Goal: Navigation & Orientation: Find specific page/section

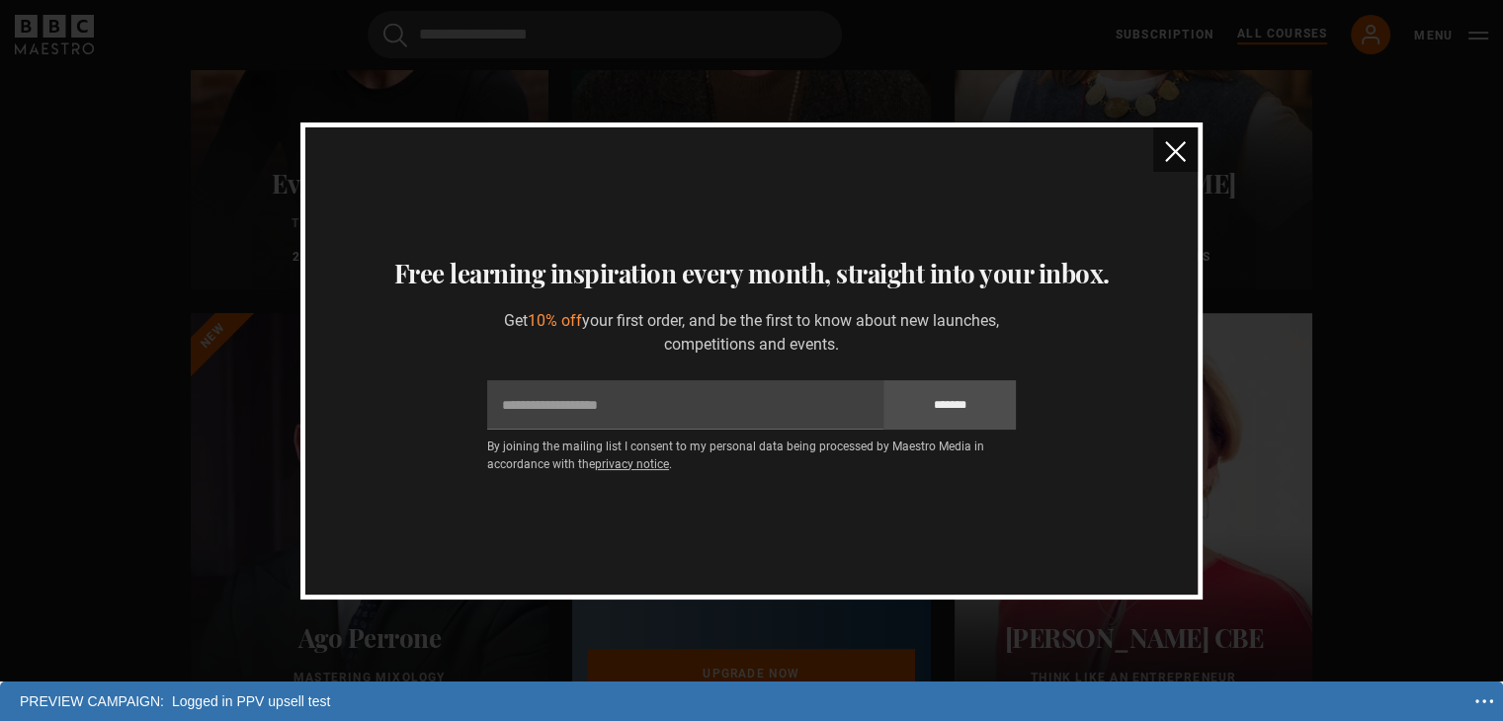
scroll to position [494, 0]
click at [1171, 155] on img "close" at bounding box center [1175, 151] width 21 height 21
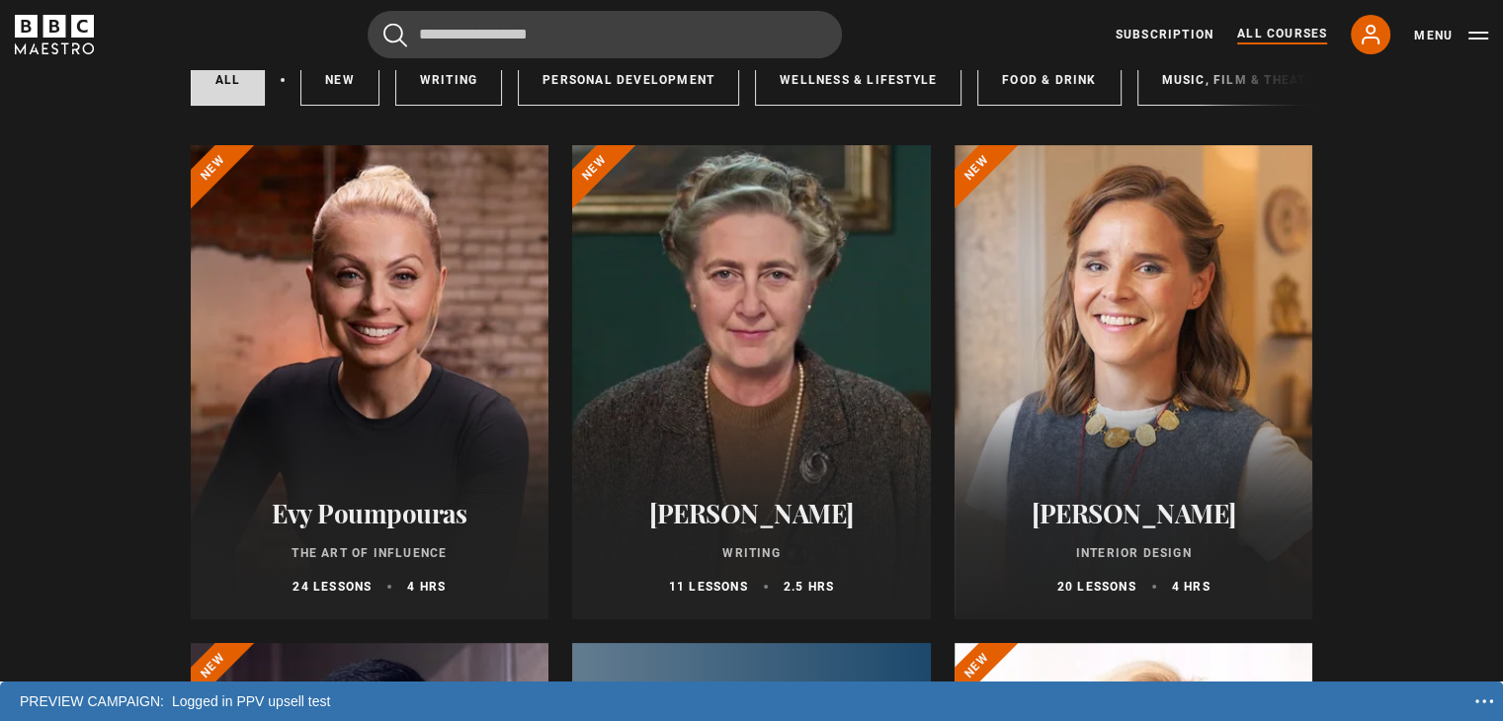
scroll to position [0, 0]
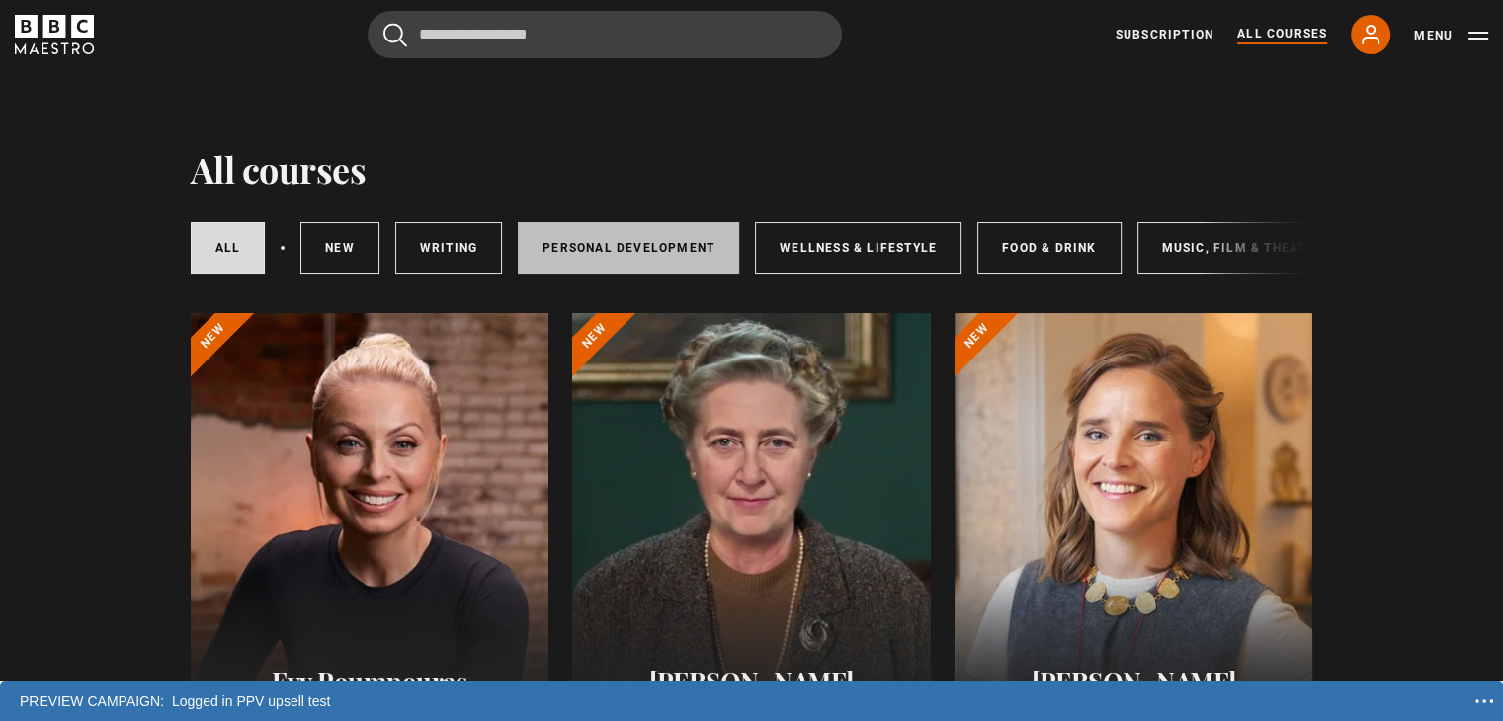
click at [622, 242] on link "Personal Development" at bounding box center [628, 247] width 221 height 51
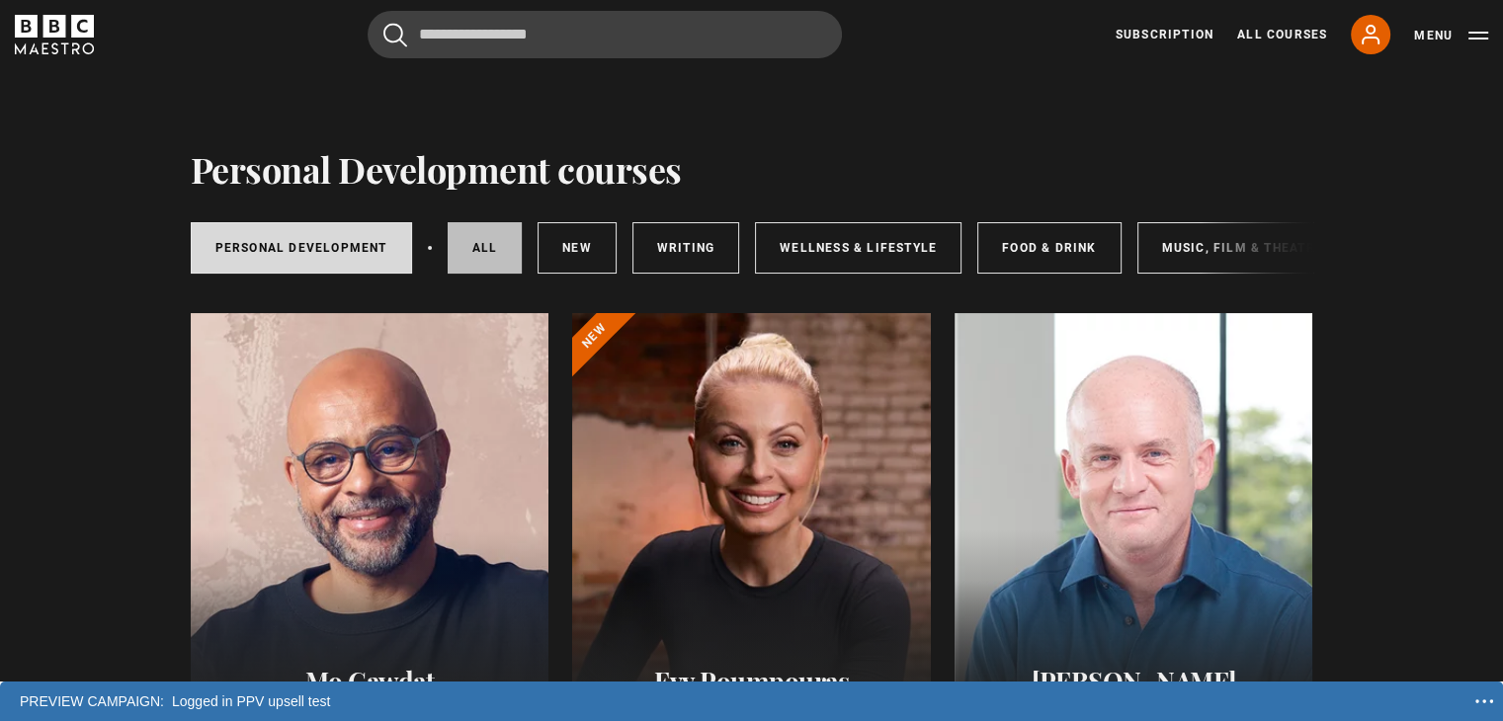
click at [497, 254] on link "All courses" at bounding box center [485, 247] width 75 height 51
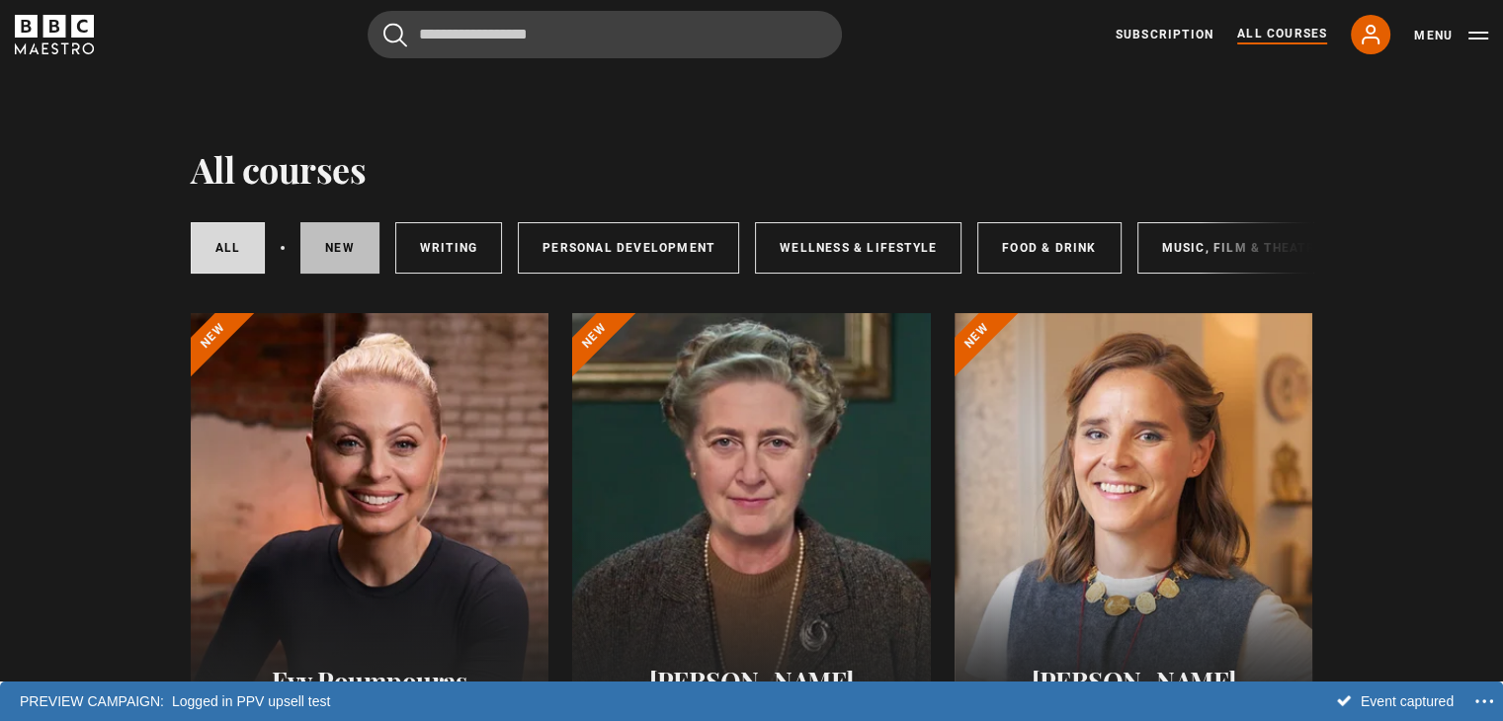
click at [330, 236] on link "New courses" at bounding box center [339, 247] width 79 height 51
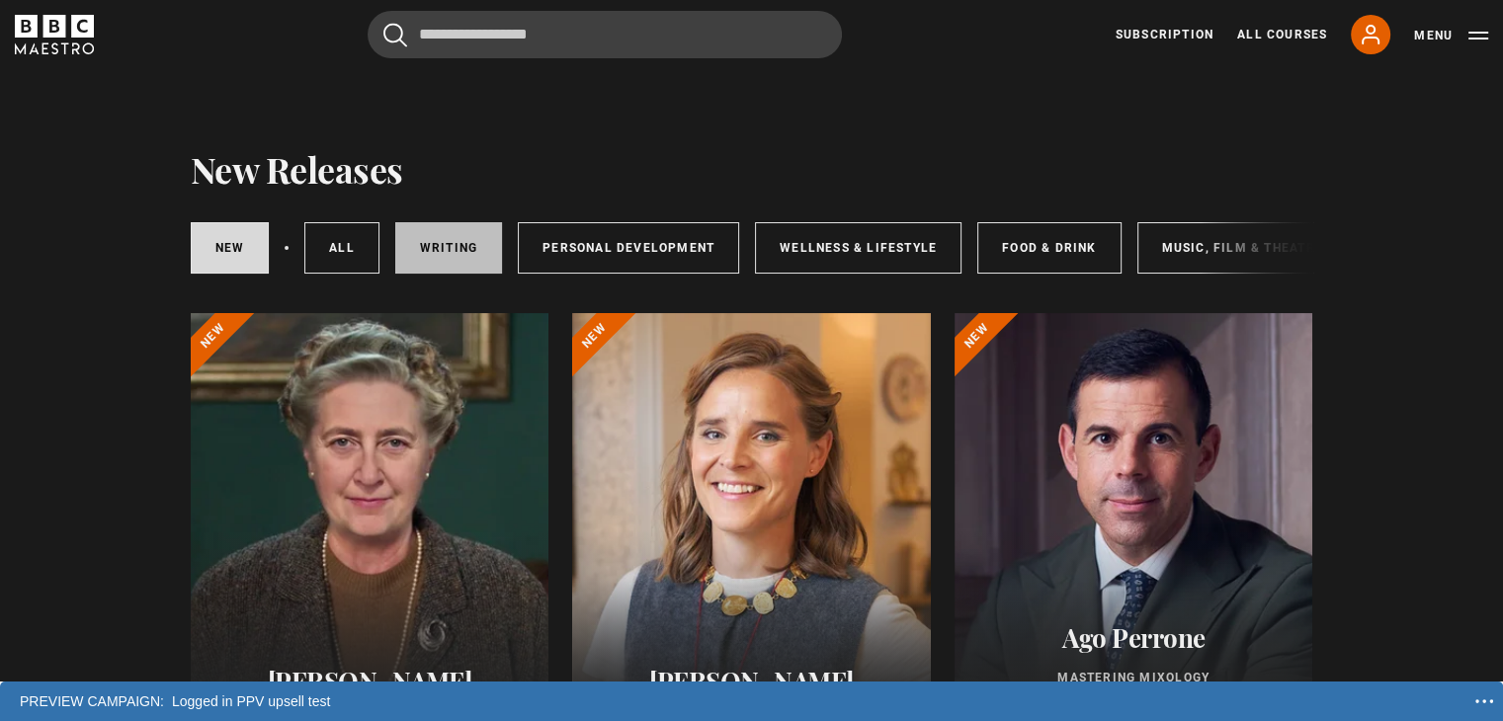
click at [445, 245] on link "Writing" at bounding box center [448, 247] width 107 height 51
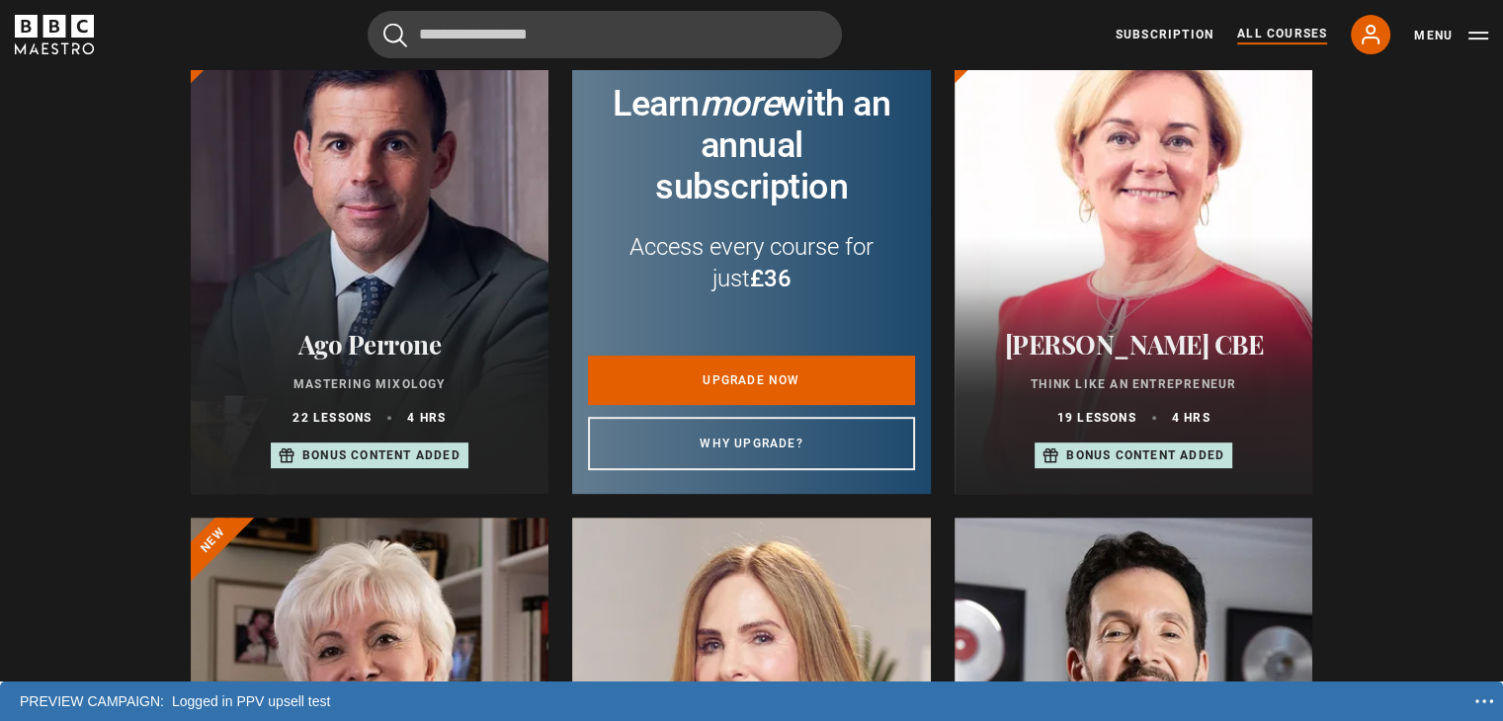
scroll to position [791, 0]
click at [1438, 33] on button "Menu" at bounding box center [1451, 36] width 74 height 20
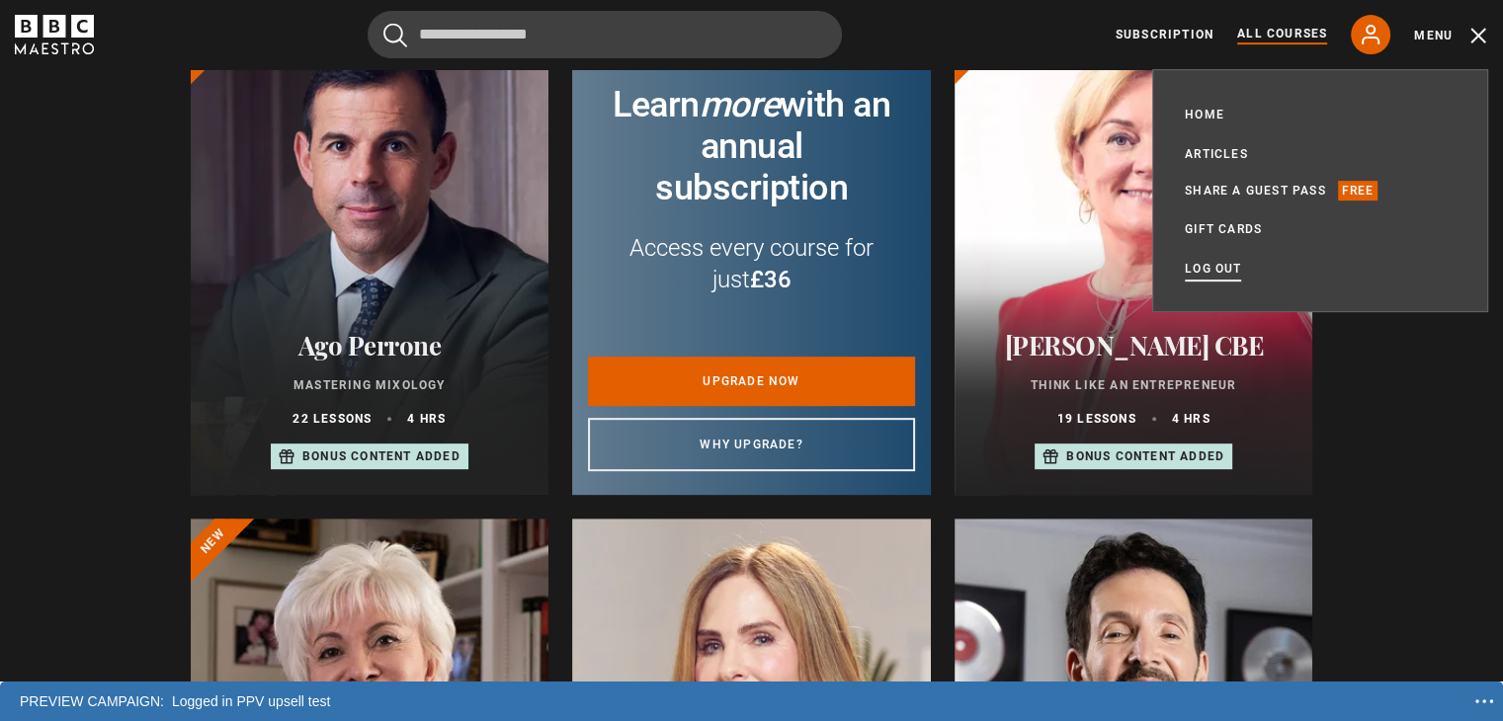
click at [1207, 263] on link "Log out" at bounding box center [1213, 269] width 56 height 20
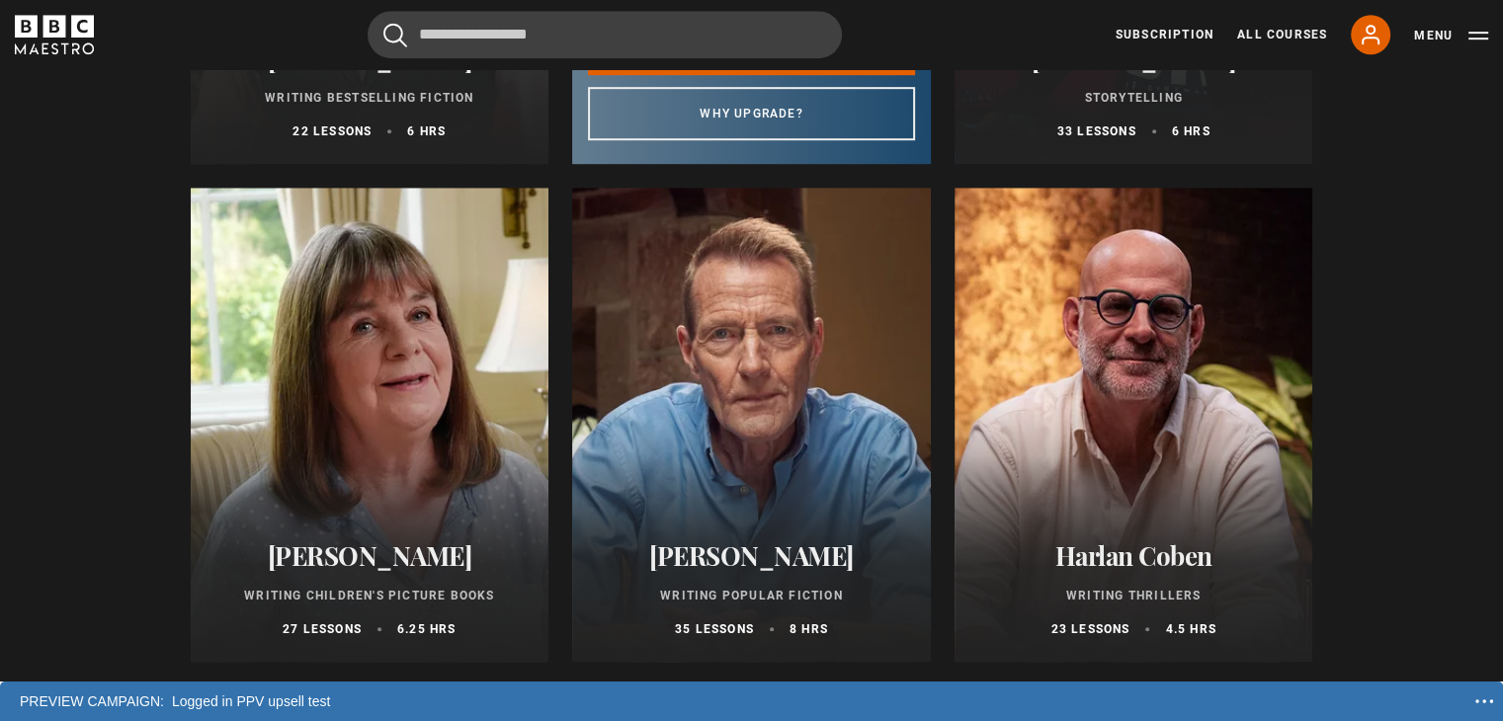
scroll to position [1087, 0]
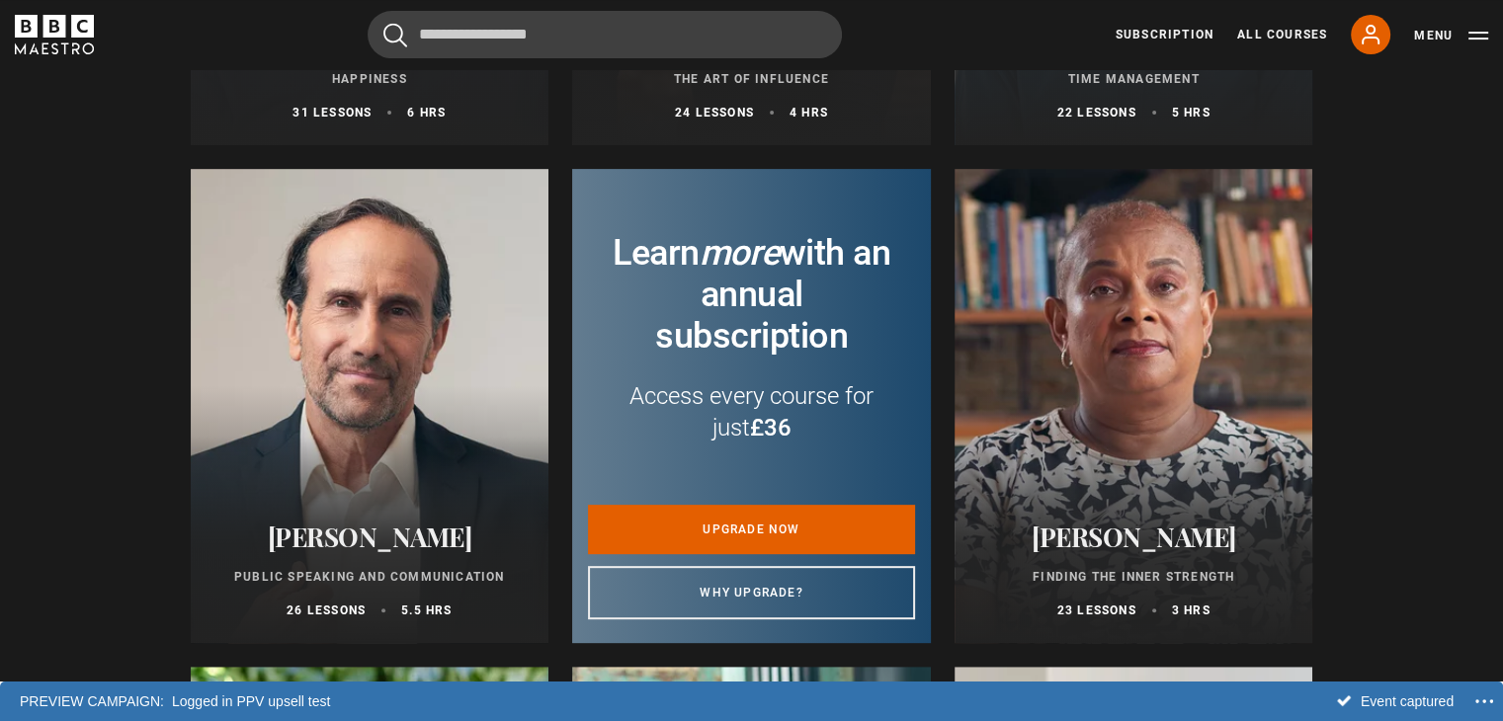
scroll to position [692, 0]
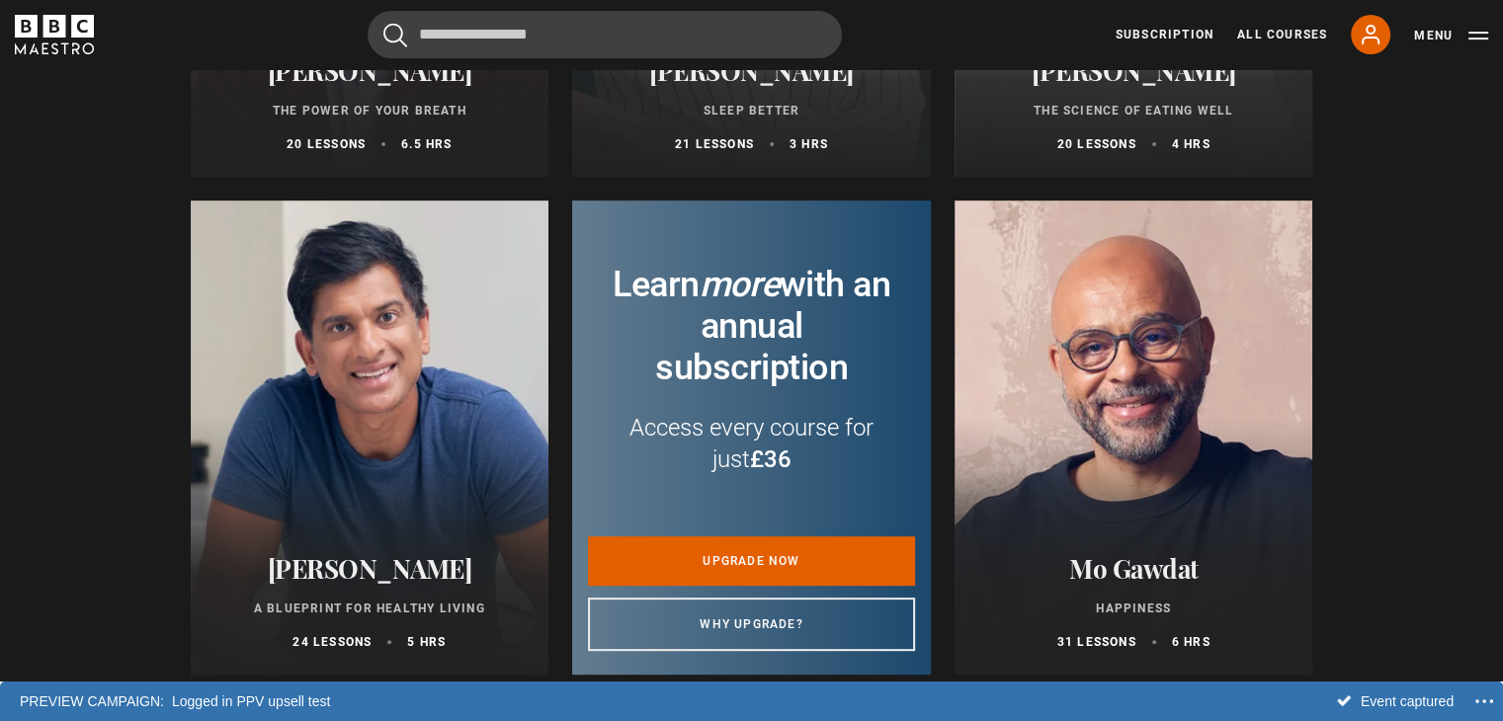
scroll to position [791, 0]
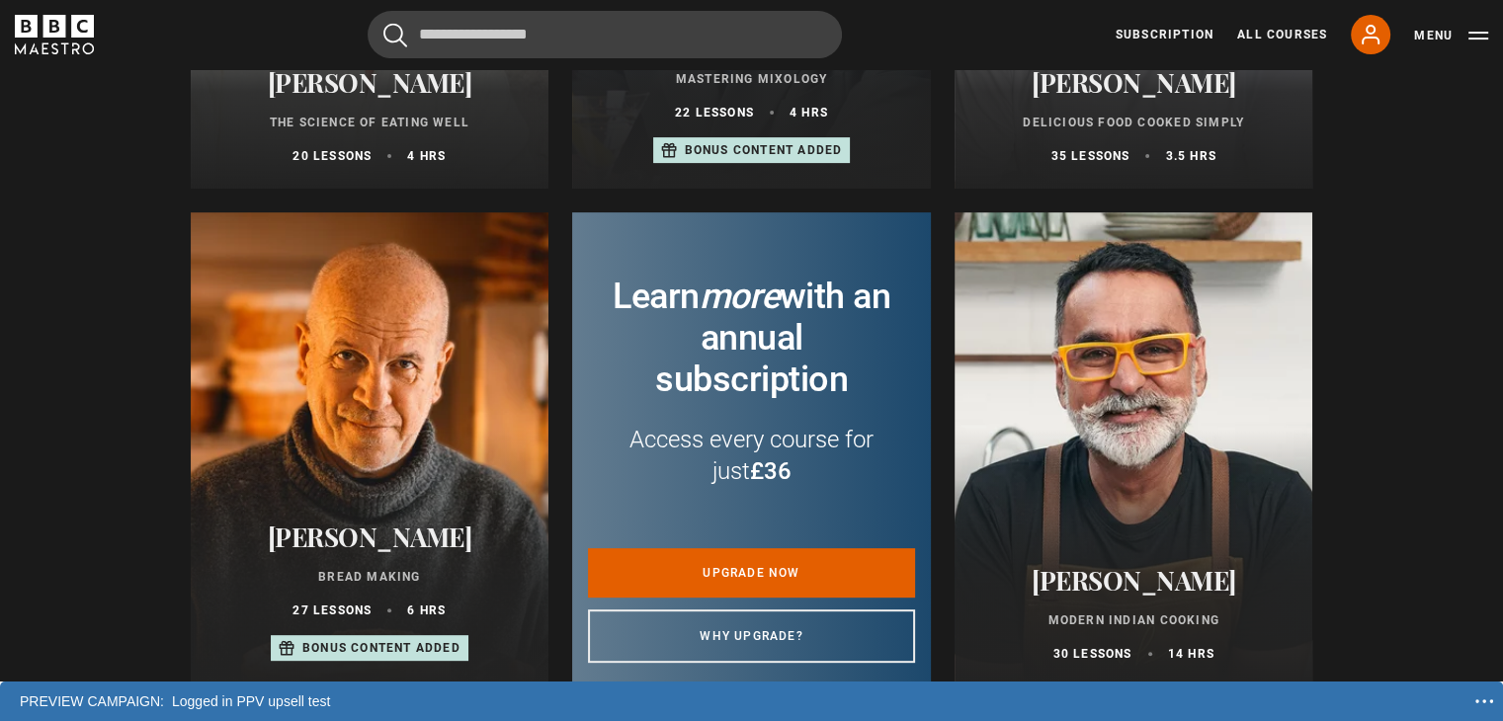
scroll to position [692, 0]
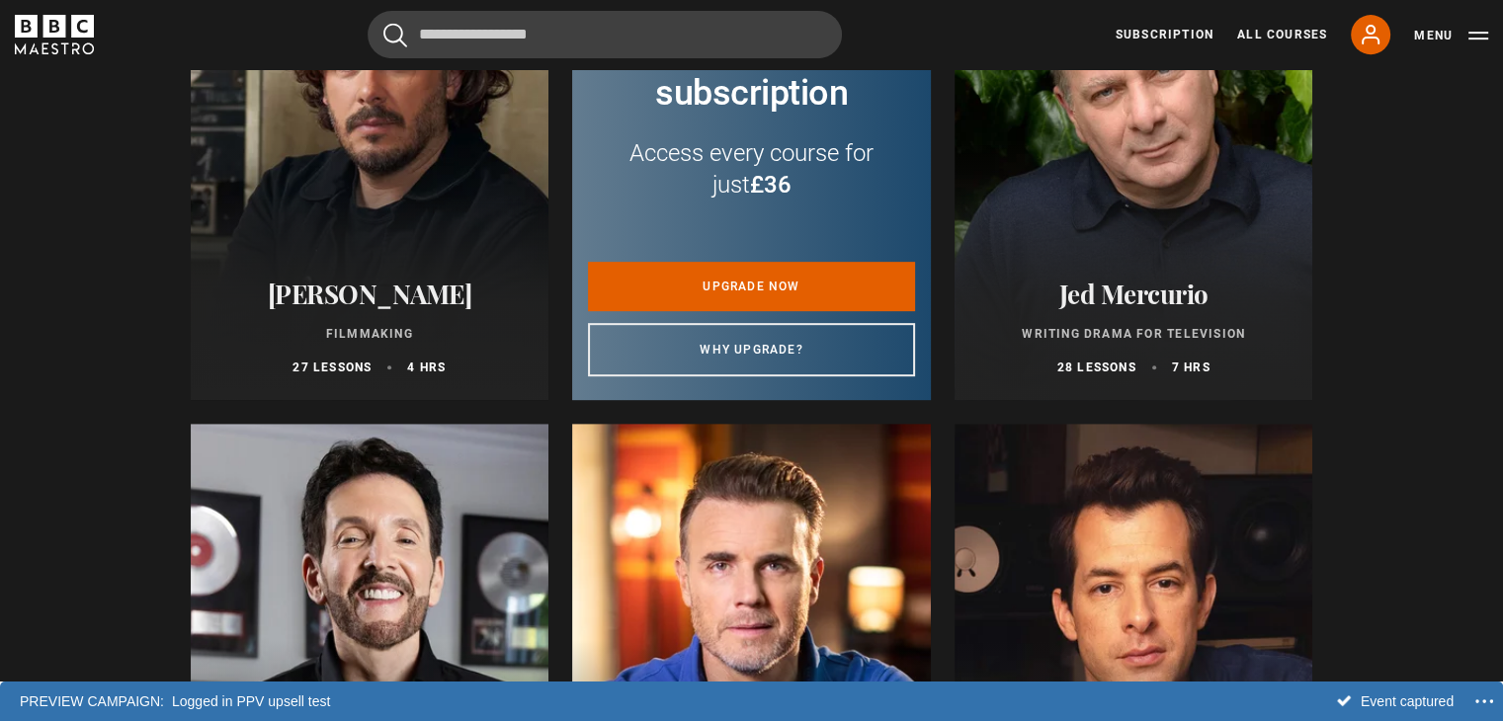
scroll to position [890, 0]
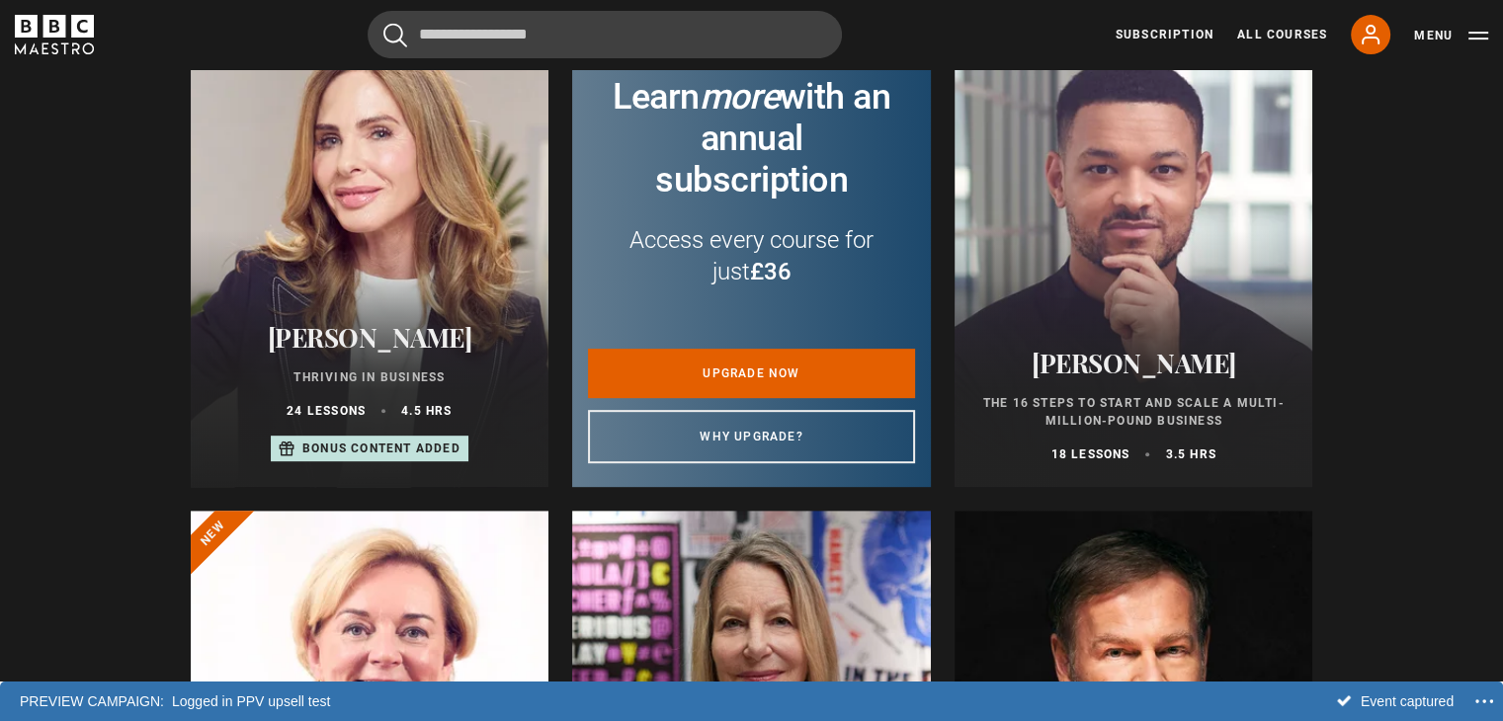
scroll to position [692, 0]
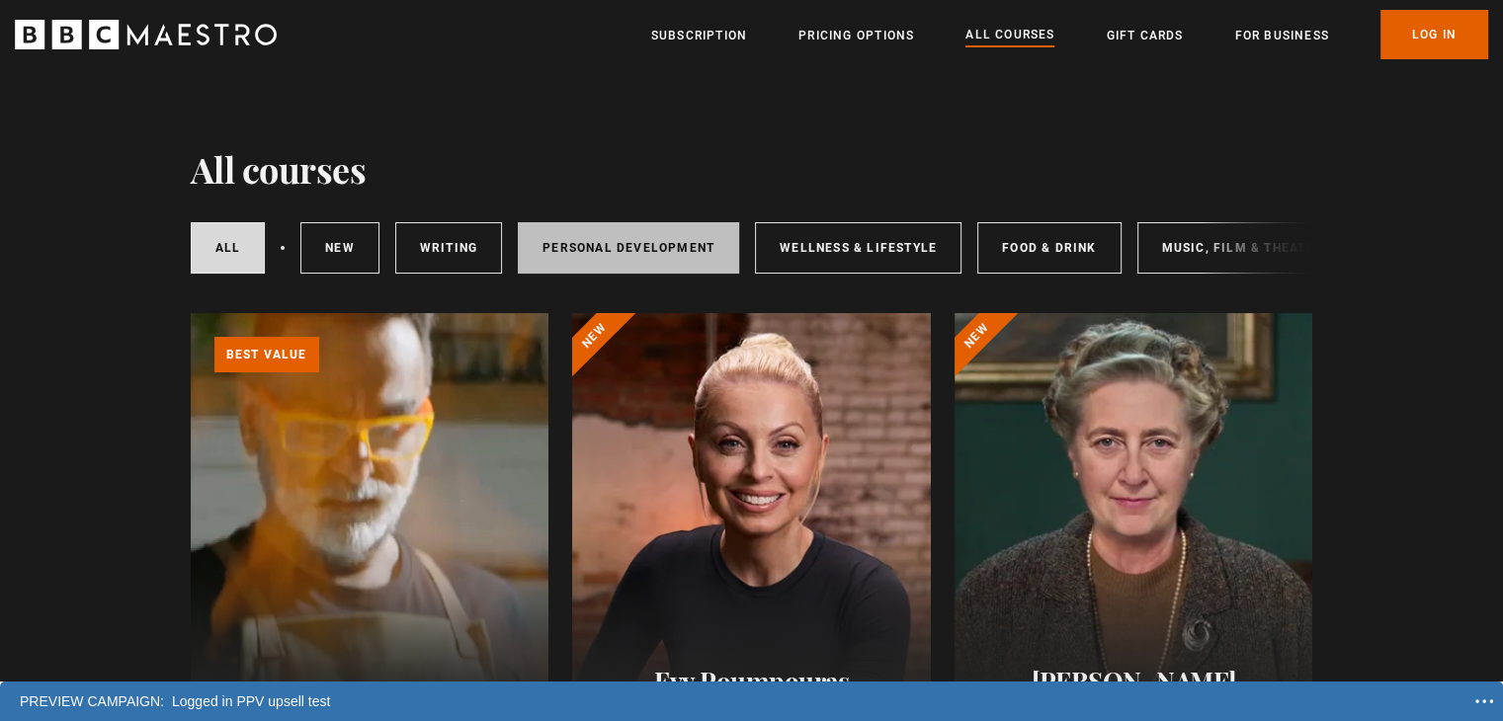
click at [623, 254] on link "Personal Development" at bounding box center [628, 247] width 221 height 51
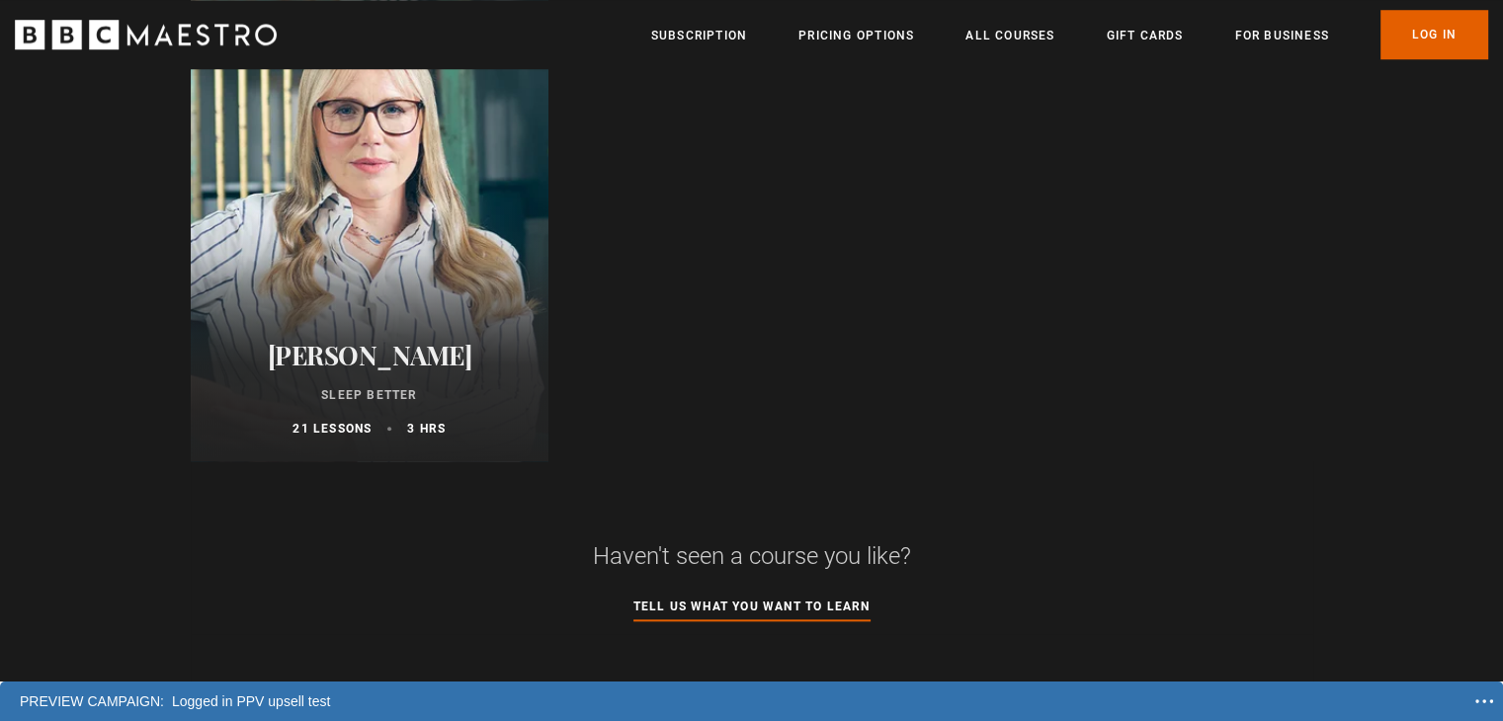
scroll to position [1779, 0]
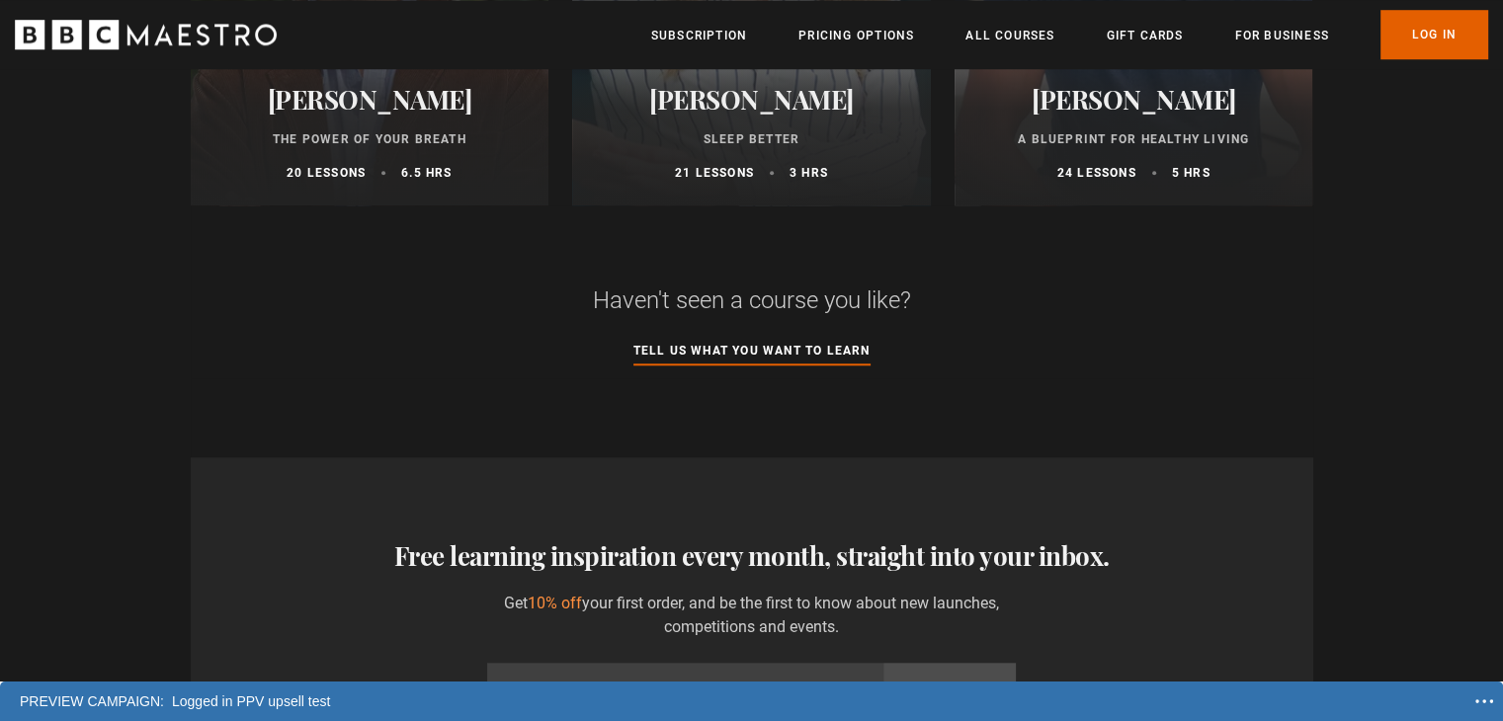
scroll to position [1680, 0]
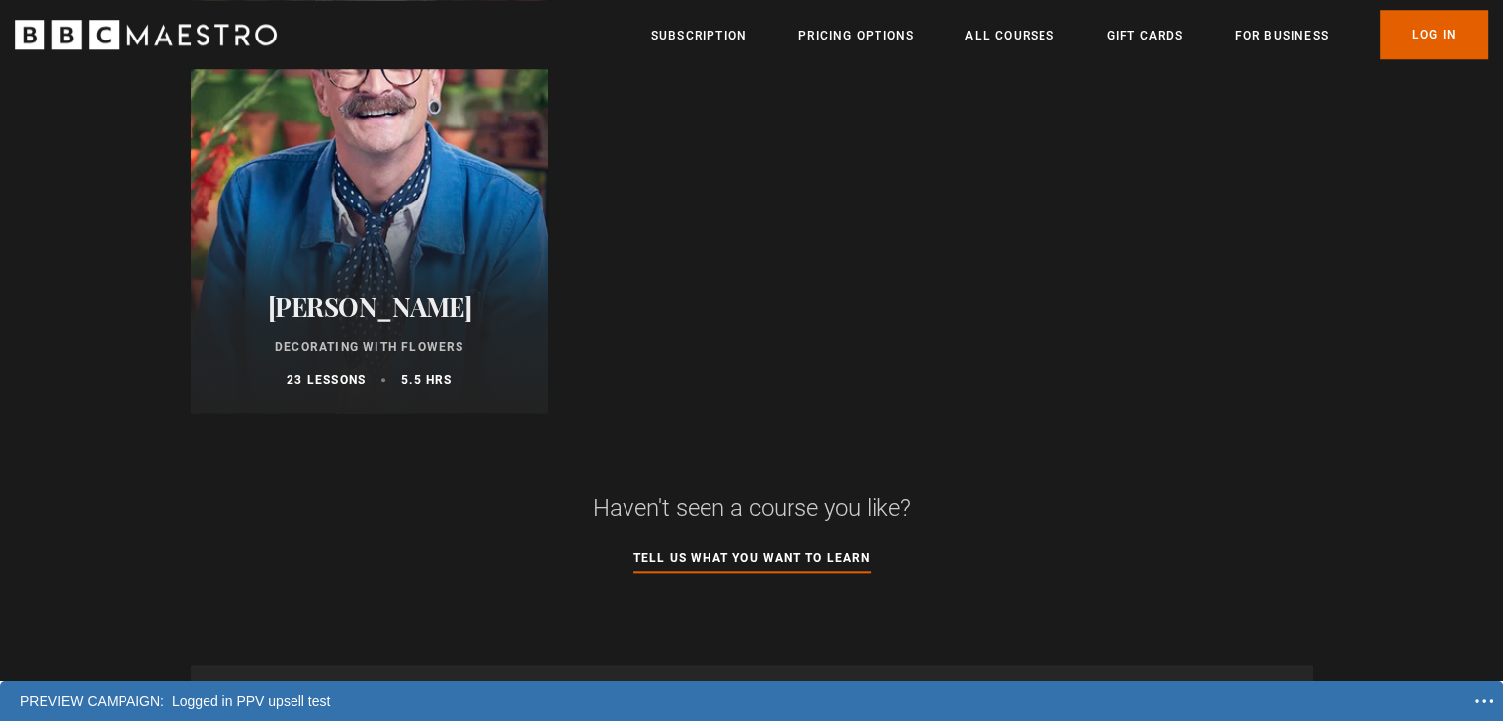
scroll to position [1878, 0]
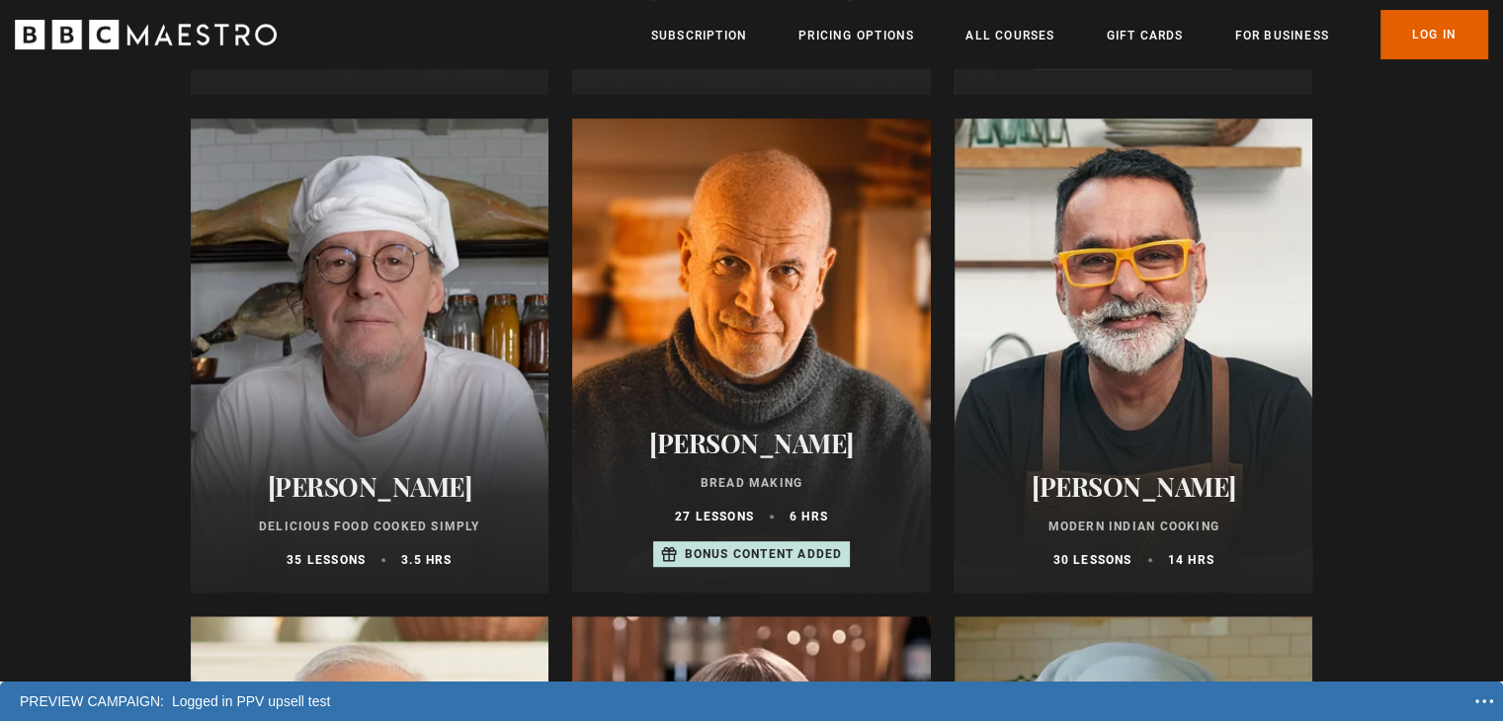
scroll to position [692, 0]
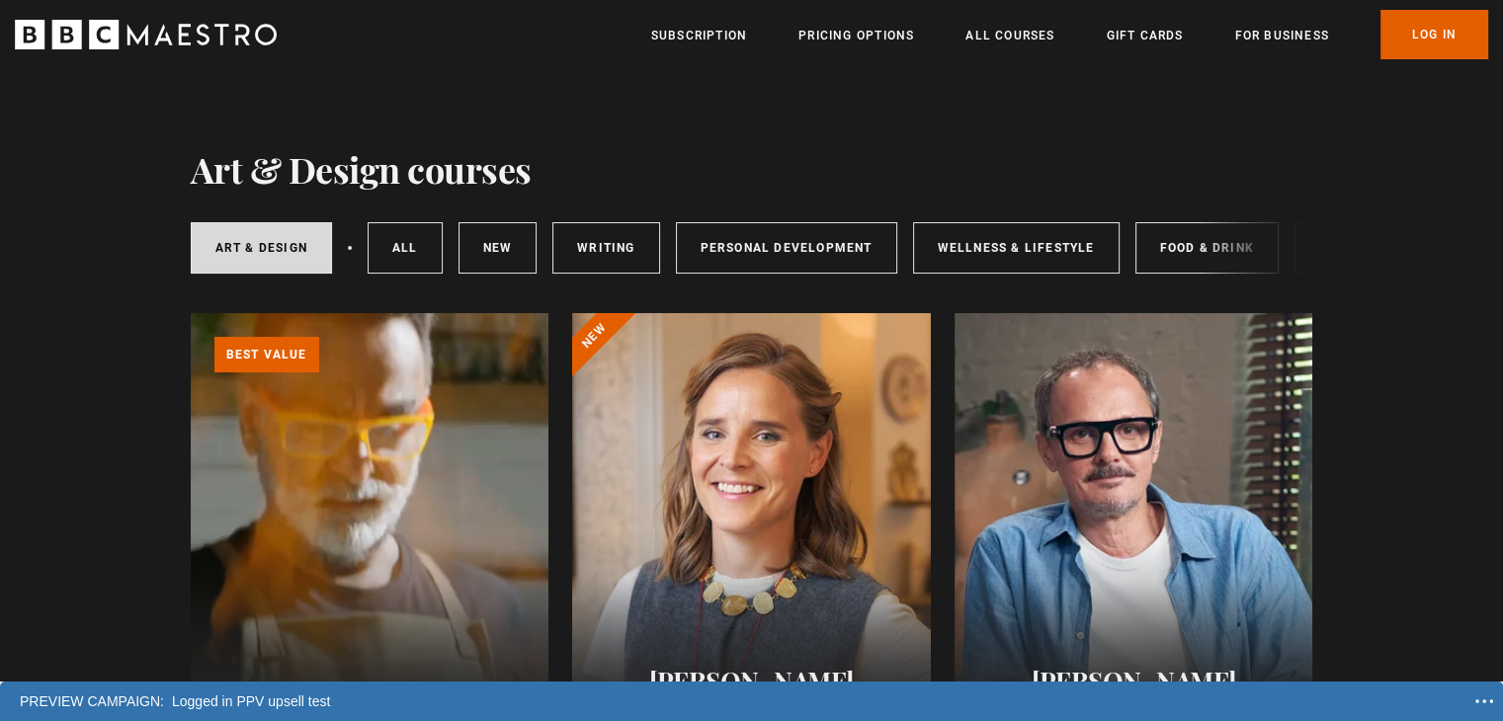
click at [1484, 700] on div at bounding box center [1476, 702] width 35 height 12
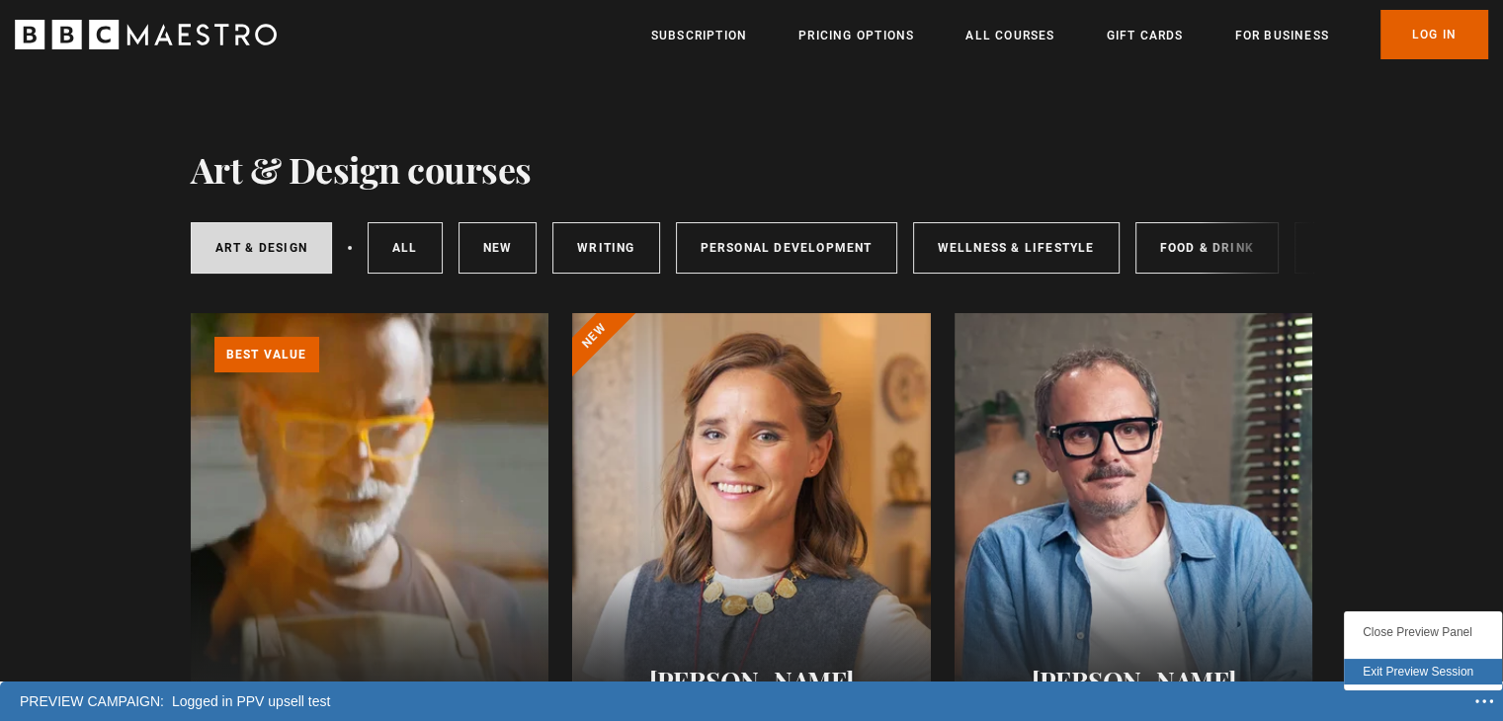
click at [1424, 672] on div "Exit Preview Session" at bounding box center [1423, 672] width 158 height 26
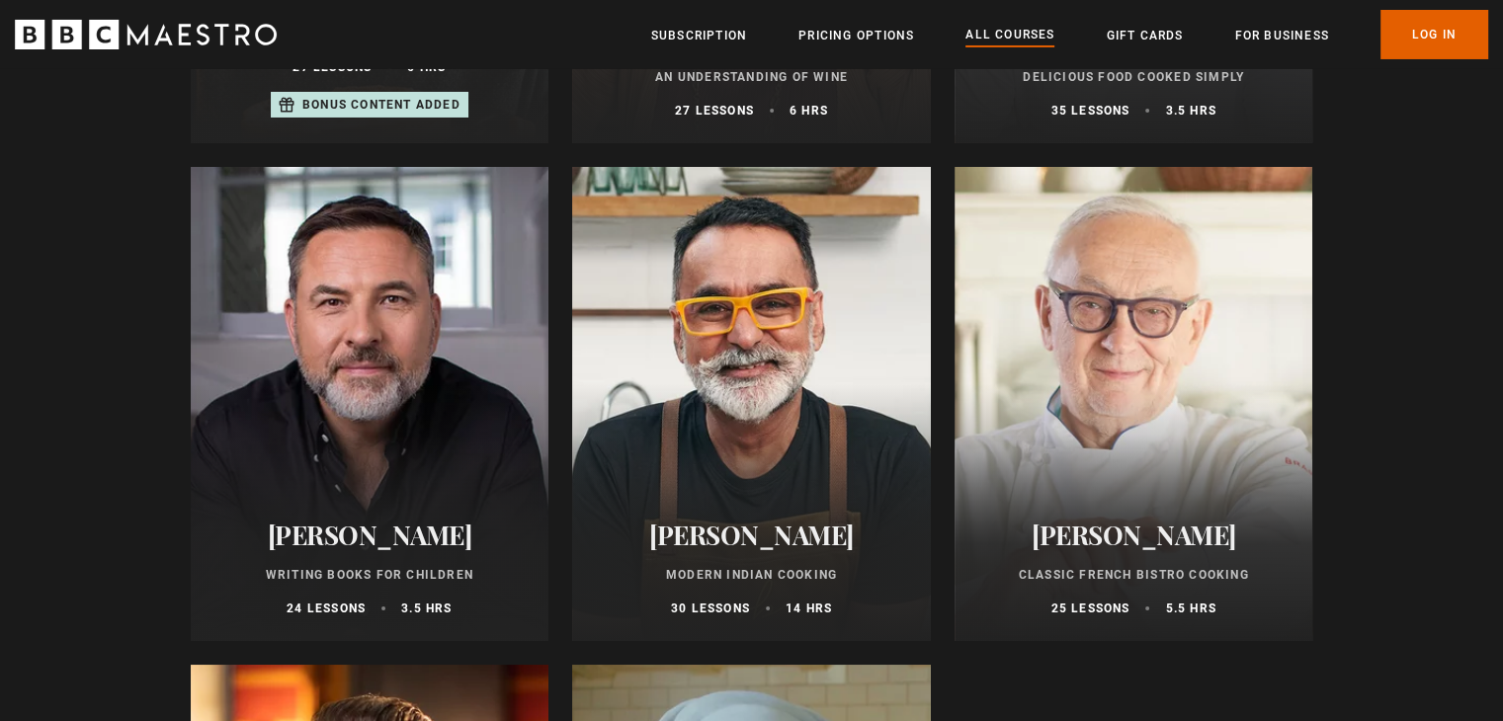
scroll to position [7116, 0]
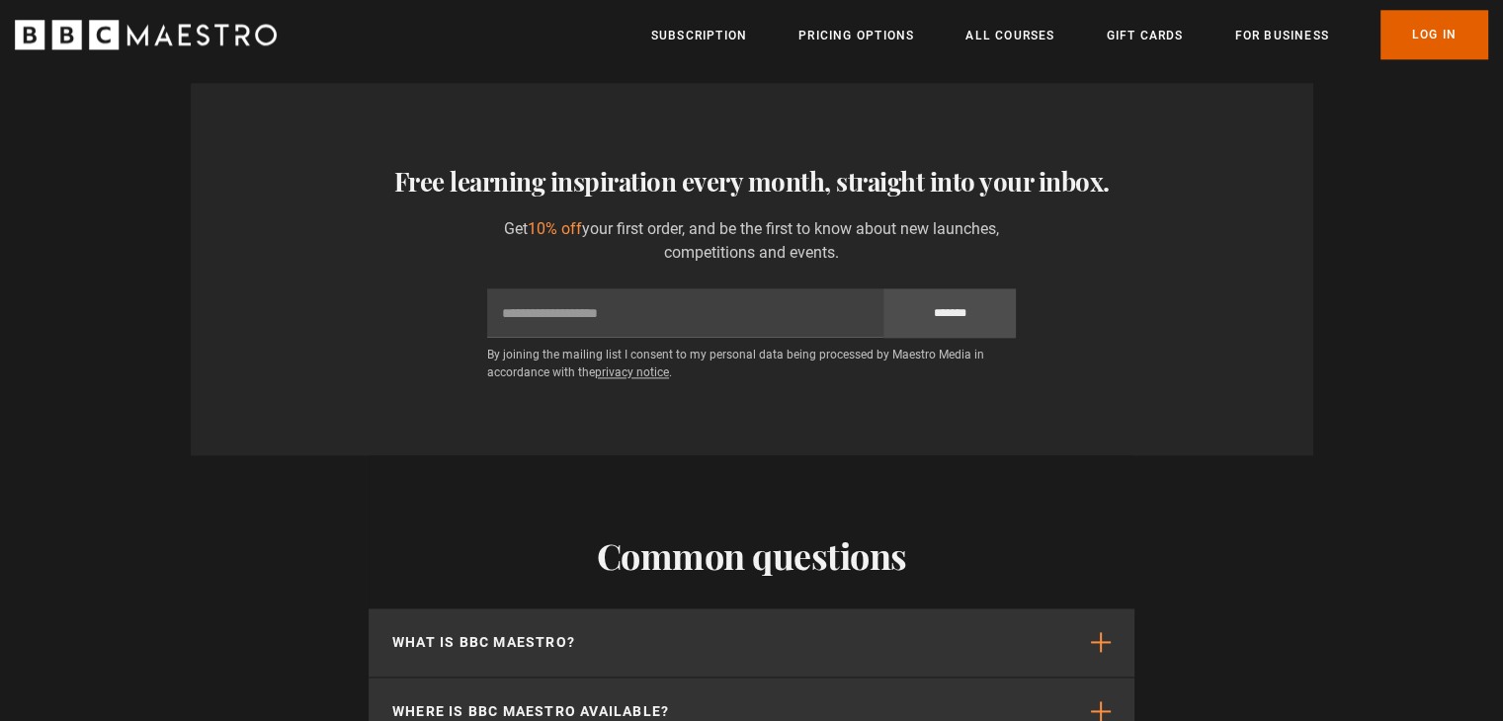
scroll to position [2471, 0]
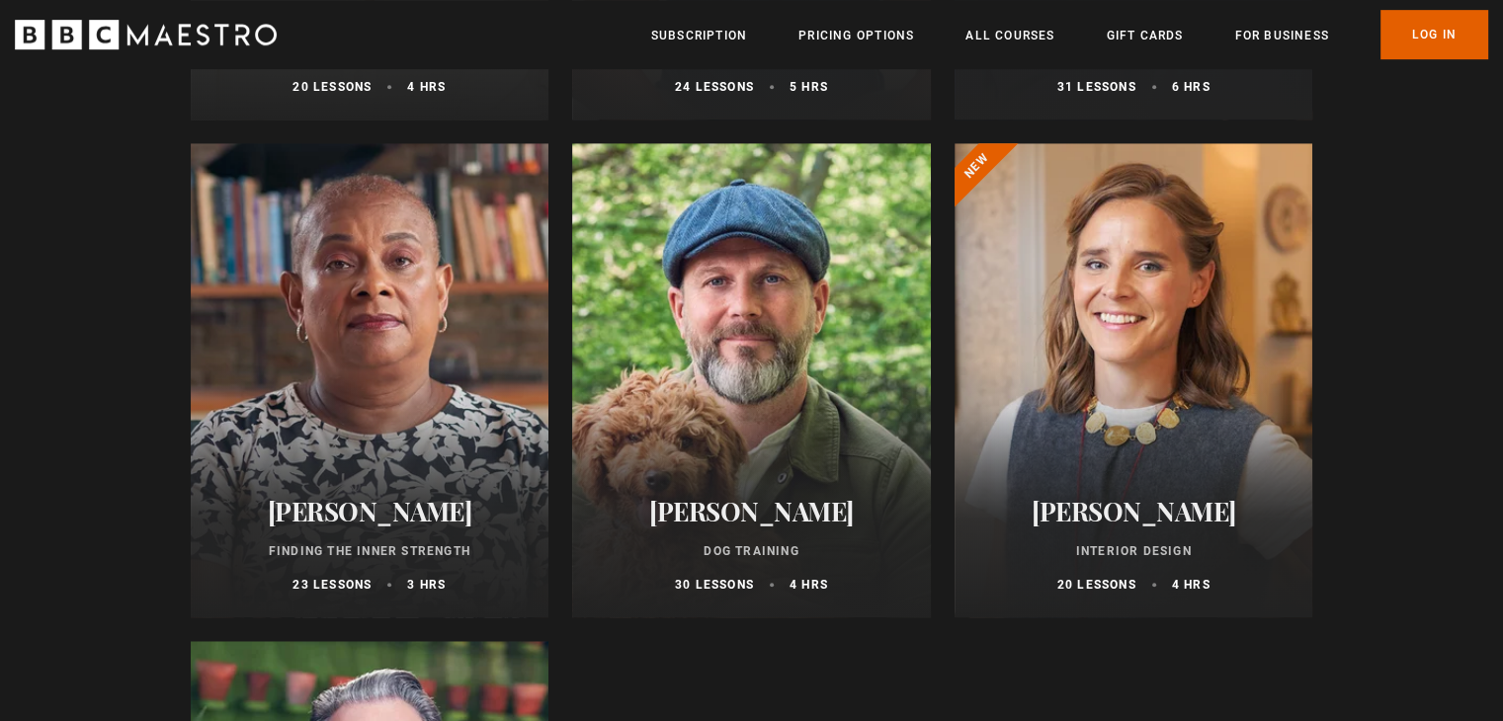
scroll to position [791, 0]
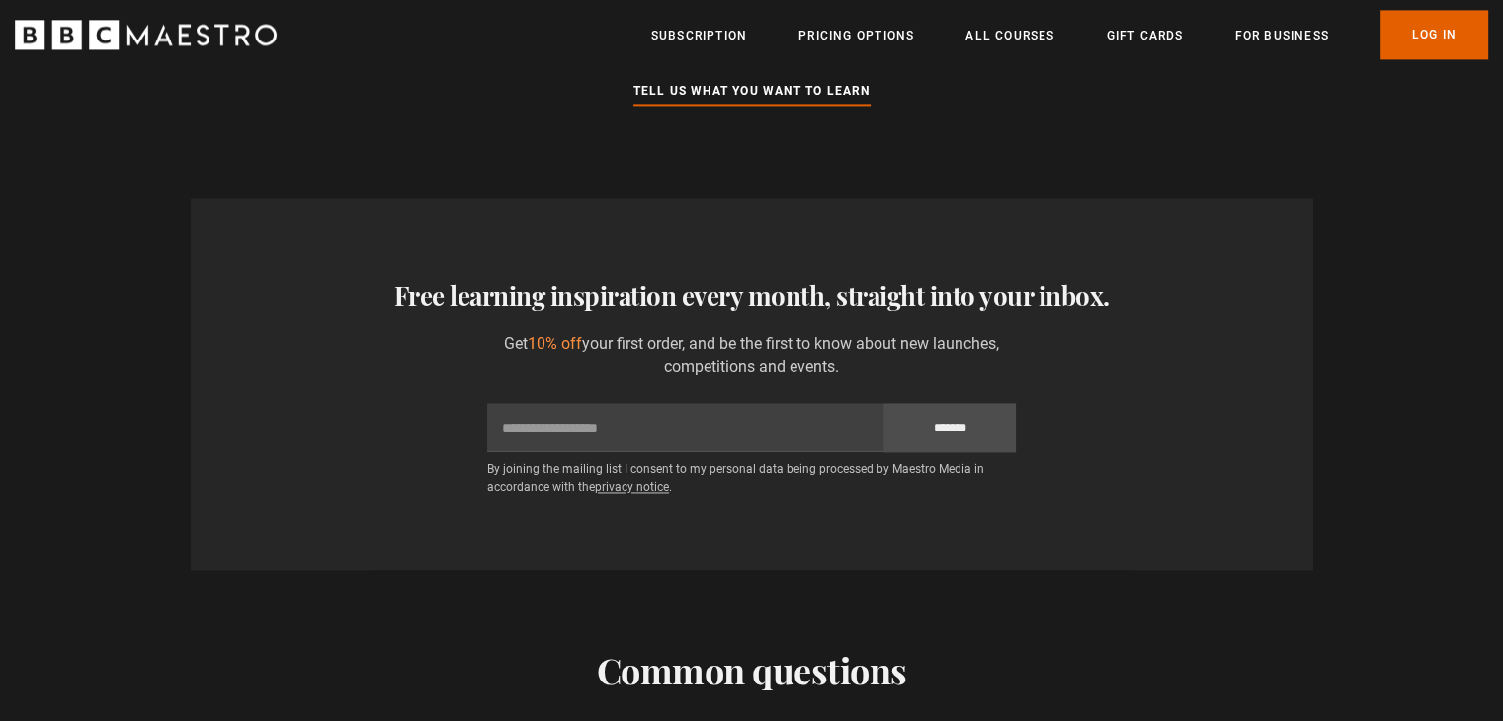
scroll to position [2866, 0]
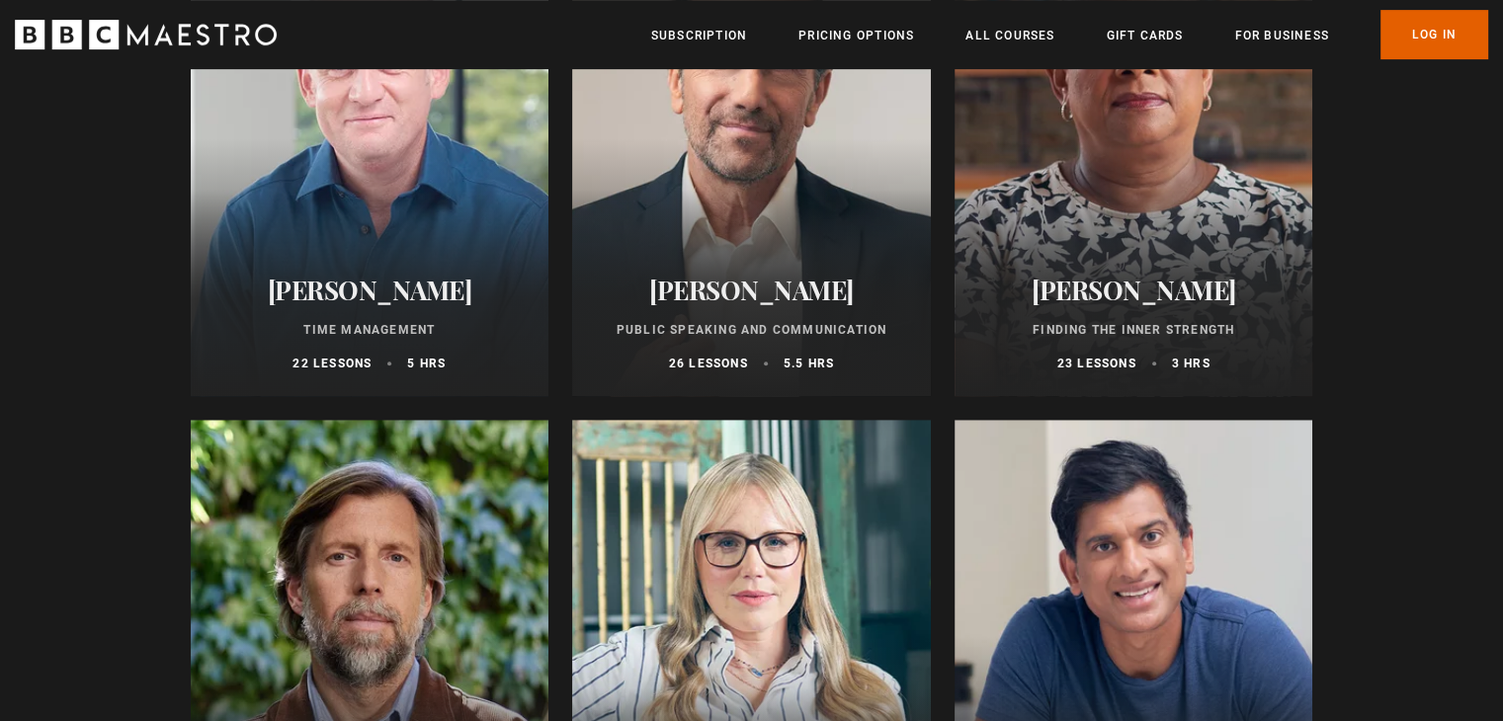
scroll to position [890, 0]
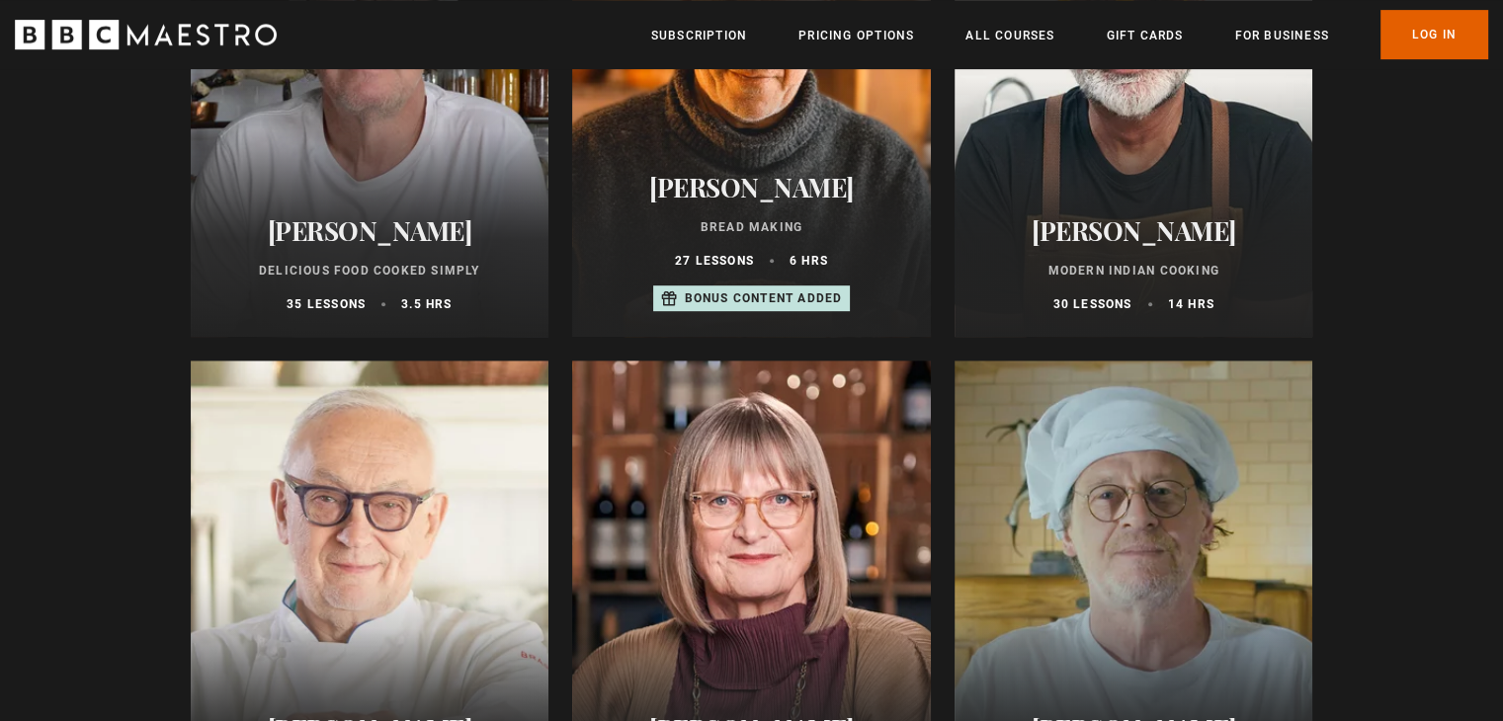
scroll to position [494, 0]
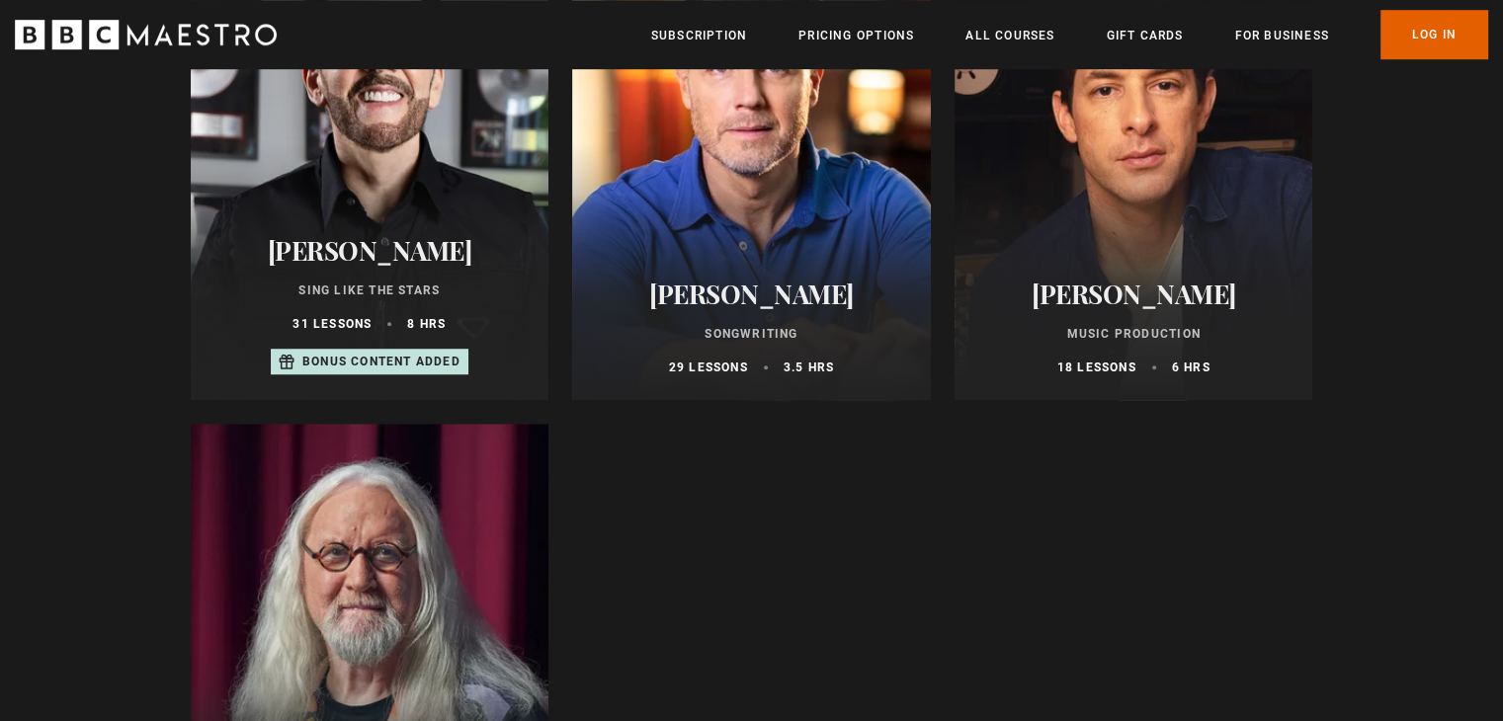
scroll to position [1680, 0]
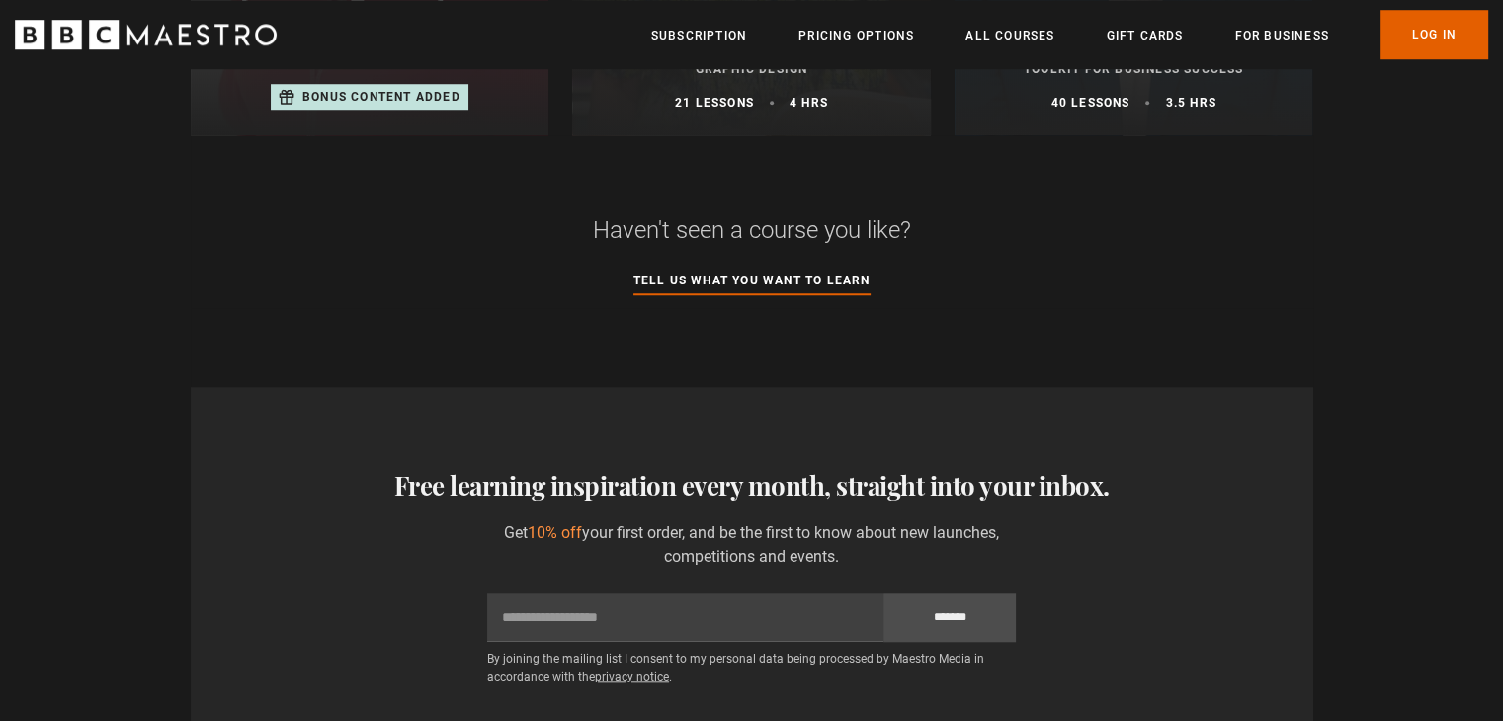
scroll to position [1680, 0]
